Goal: Browse casually

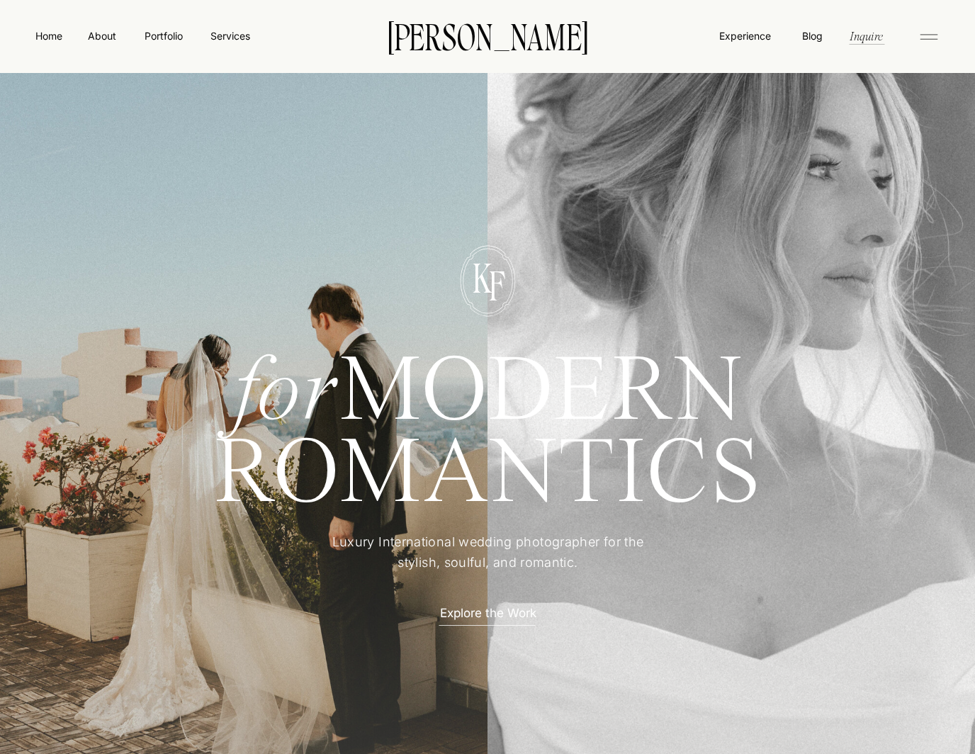
drag, startPoint x: 239, startPoint y: 403, endPoint x: 760, endPoint y: 438, distance: 522.6
click at [760, 438] on div "for MODERN ROMANTICS Luxury International wedding photographer for the stylish,…" at bounding box center [487, 450] width 850 height 608
click at [412, 542] on p "Luxury International wedding photographer for the stylish, soulful, and romanti…" at bounding box center [487, 553] width 353 height 42
click at [523, 563] on p "Luxury International wedding photographer for the stylish, soulful, and romanti…" at bounding box center [487, 553] width 353 height 42
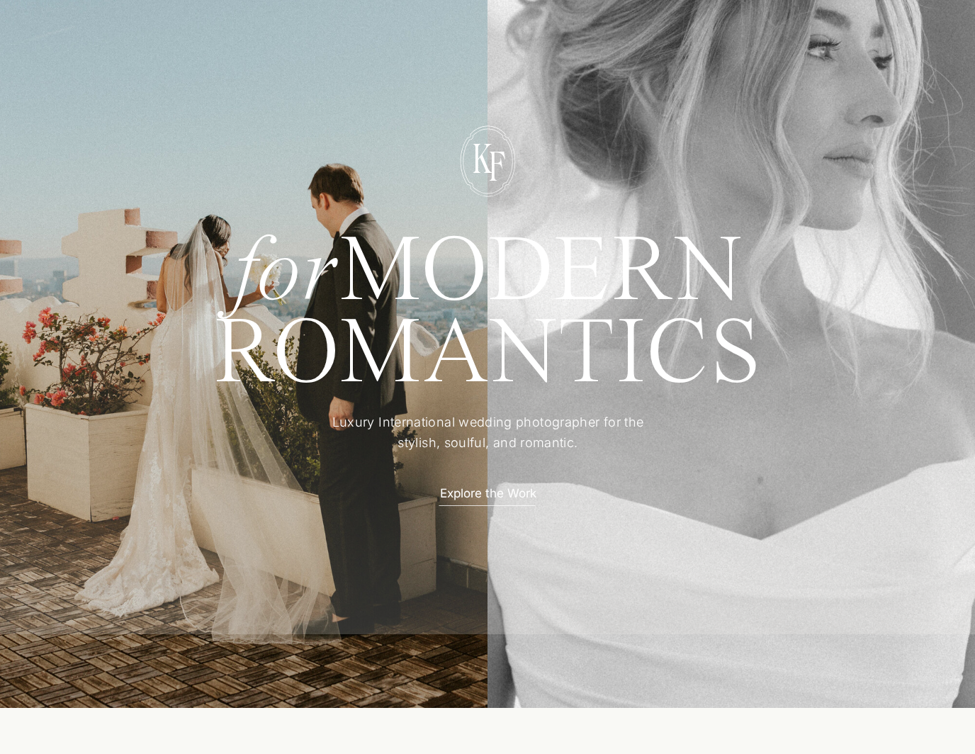
scroll to position [107, 0]
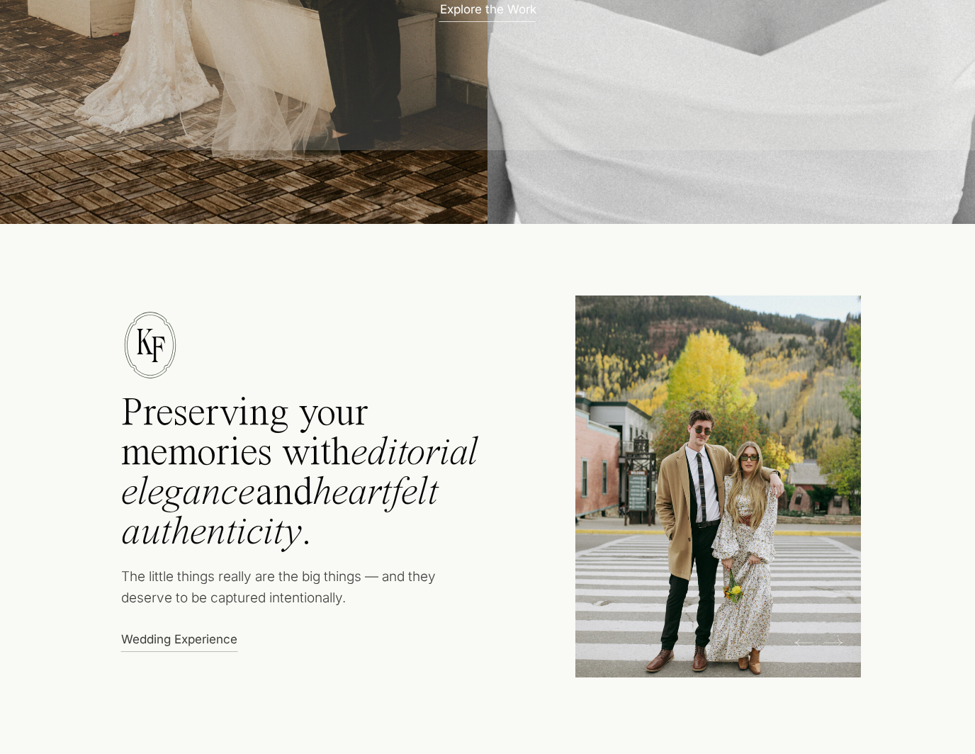
scroll to position [605, 0]
